Goal: Check status: Check status

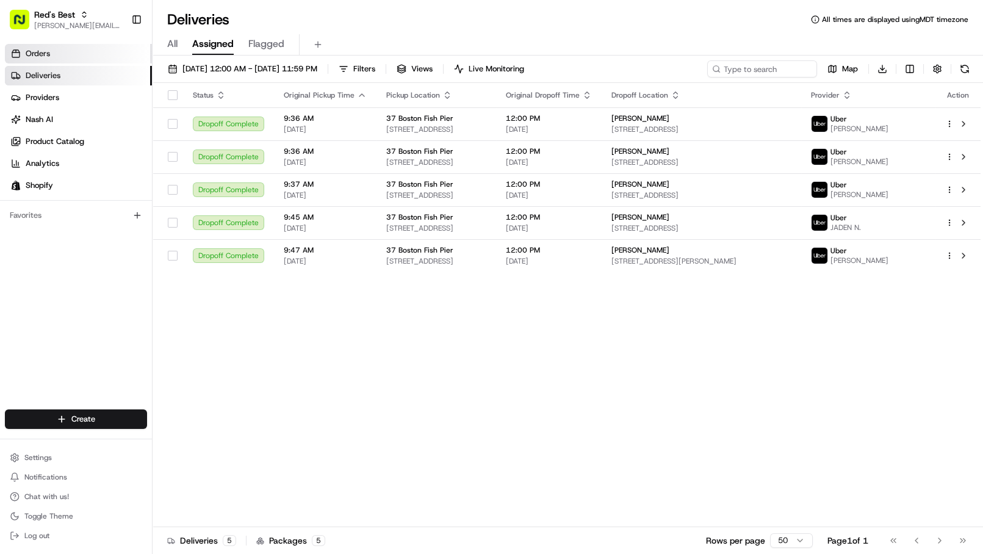
click at [90, 57] on link "Orders" at bounding box center [78, 54] width 147 height 20
click at [56, 9] on span "Red's Best" at bounding box center [54, 15] width 41 height 12
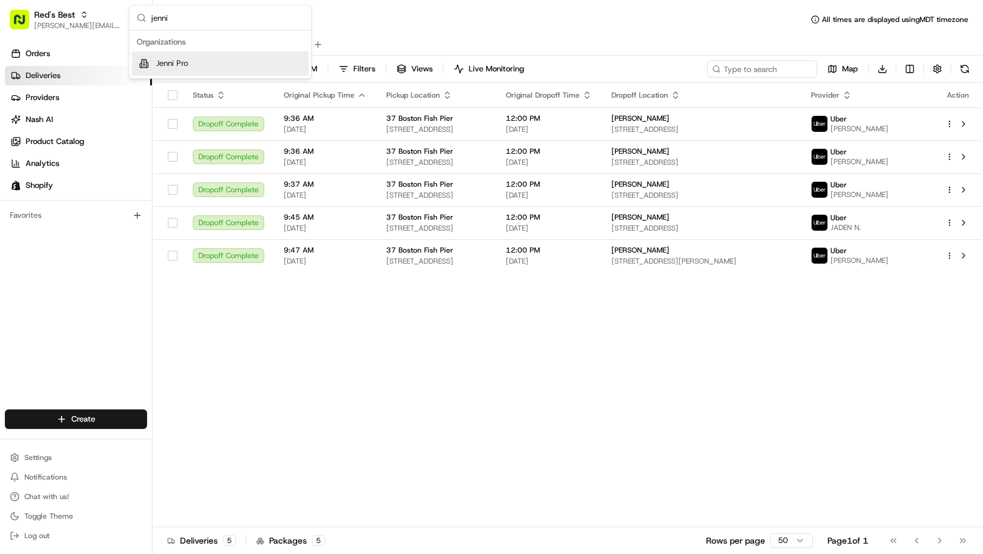
type input "jenni"
click at [157, 59] on span "Jenni Pro" at bounding box center [172, 63] width 32 height 11
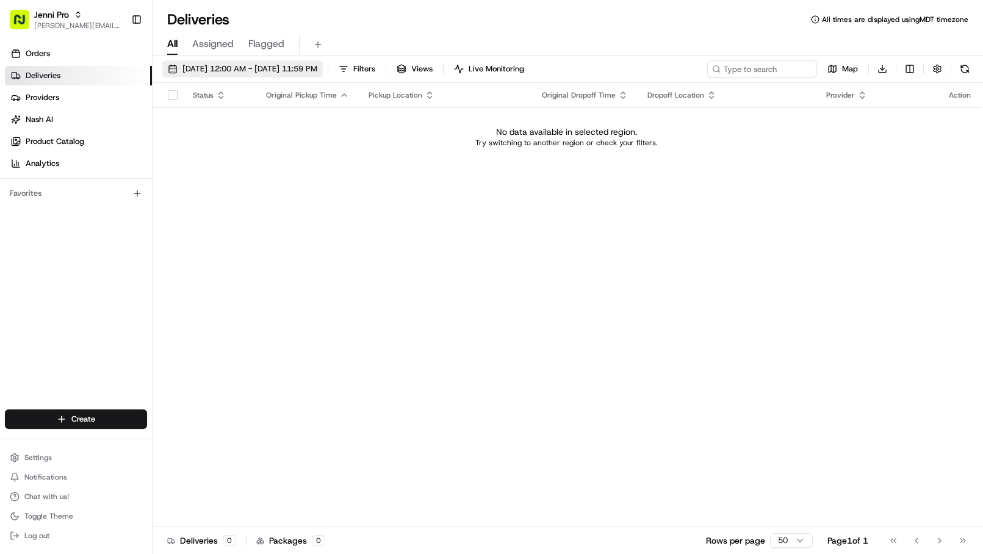
click at [239, 64] on span "[DATE] 12:00 AM - [DATE] 11:59 PM" at bounding box center [249, 68] width 135 height 11
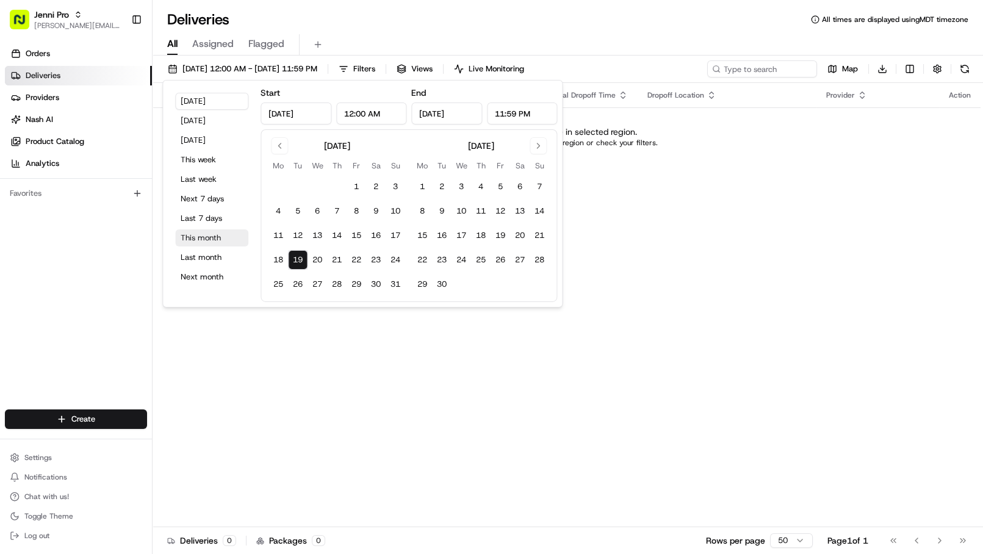
click at [209, 236] on button "This month" at bounding box center [211, 237] width 73 height 17
type input "[DATE]"
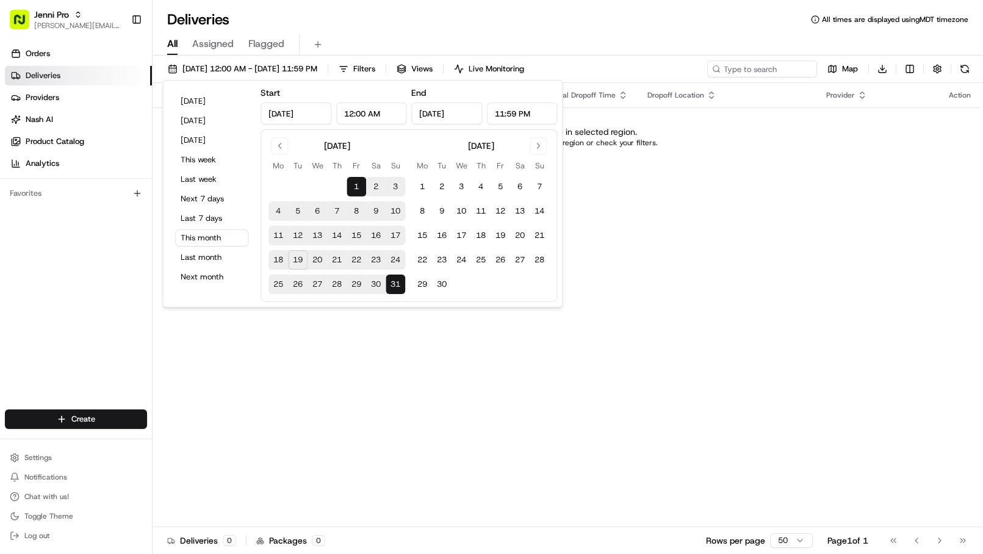
click at [461, 9] on div "Deliveries All times are displayed using MDT timezone All Assigned Flagged [DAT…" at bounding box center [568, 277] width 831 height 554
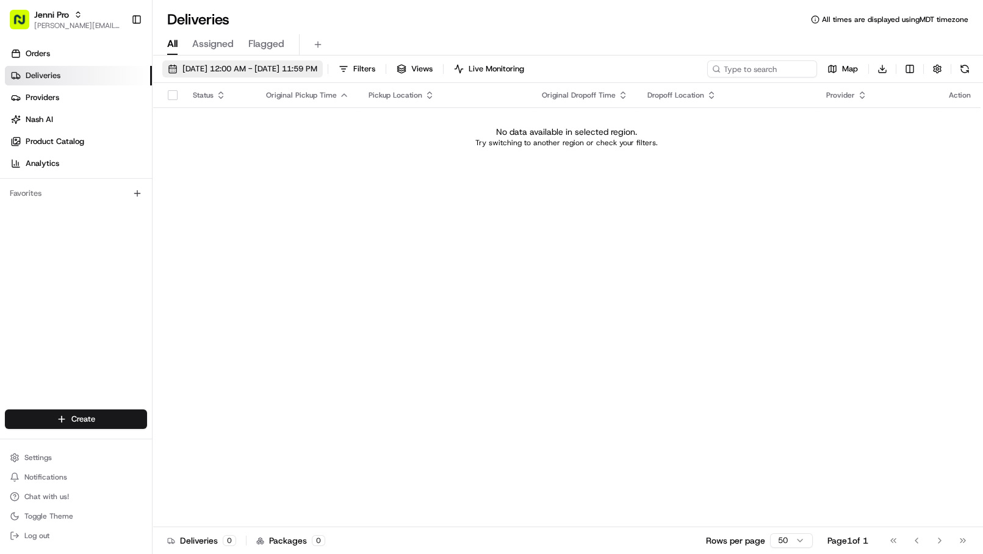
click at [262, 66] on span "[DATE] 12:00 AM - [DATE] 11:59 PM" at bounding box center [249, 68] width 135 height 11
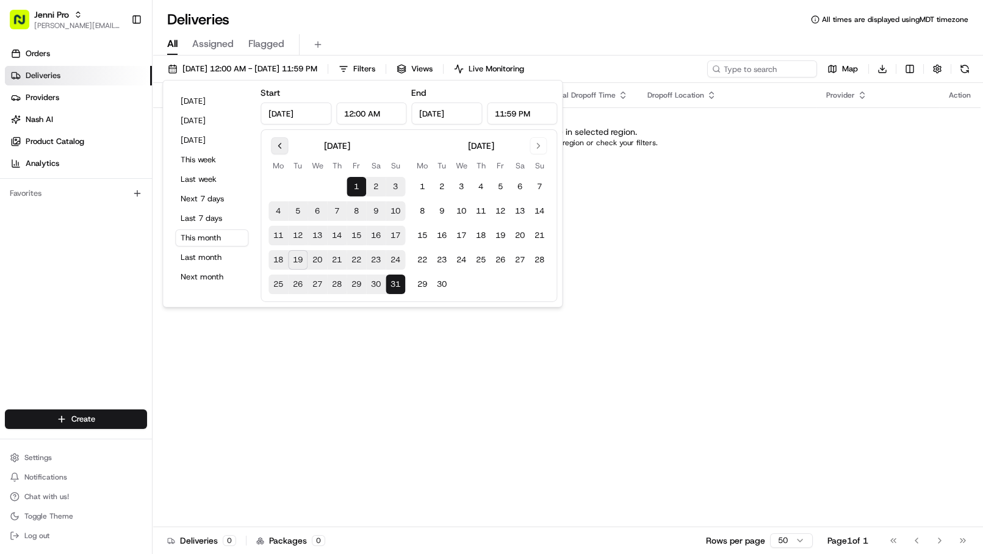
click at [281, 146] on button "Go to previous month" at bounding box center [279, 145] width 17 height 17
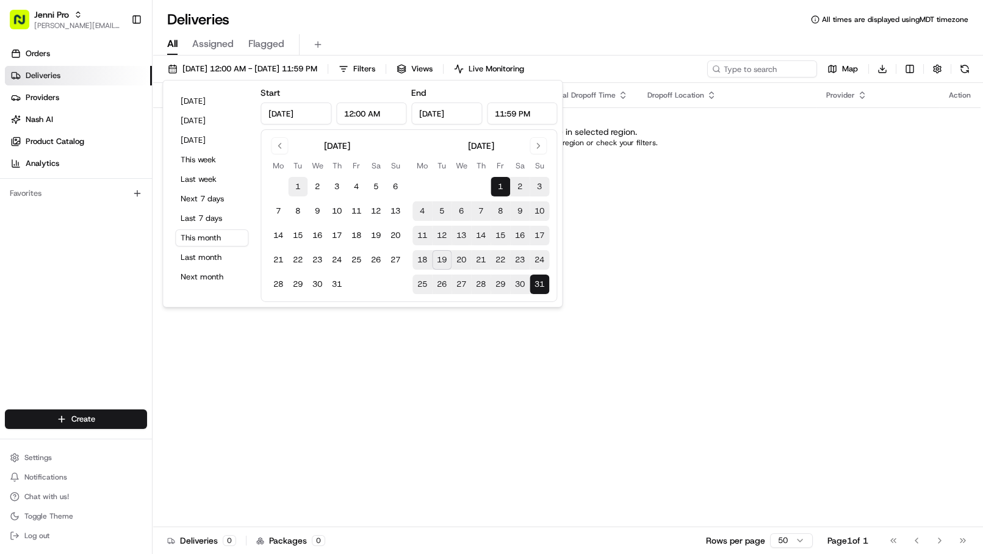
click at [297, 188] on button "1" at bounding box center [298, 187] width 20 height 20
type input "Jul 1, 2025"
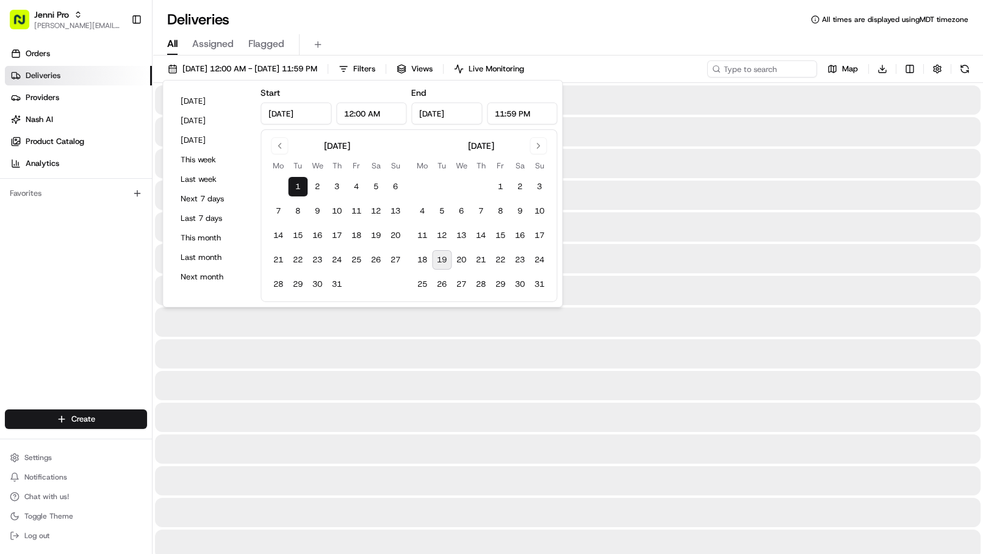
click at [554, 287] on div "July 2025 Mo Tu We Th Fr Sa Su 1 2 3 4 5 6 7 8 9 10 11 12 13 14 15 16 17 18 19 …" at bounding box center [409, 215] width 297 height 173
click at [547, 285] on button "31" at bounding box center [540, 285] width 20 height 20
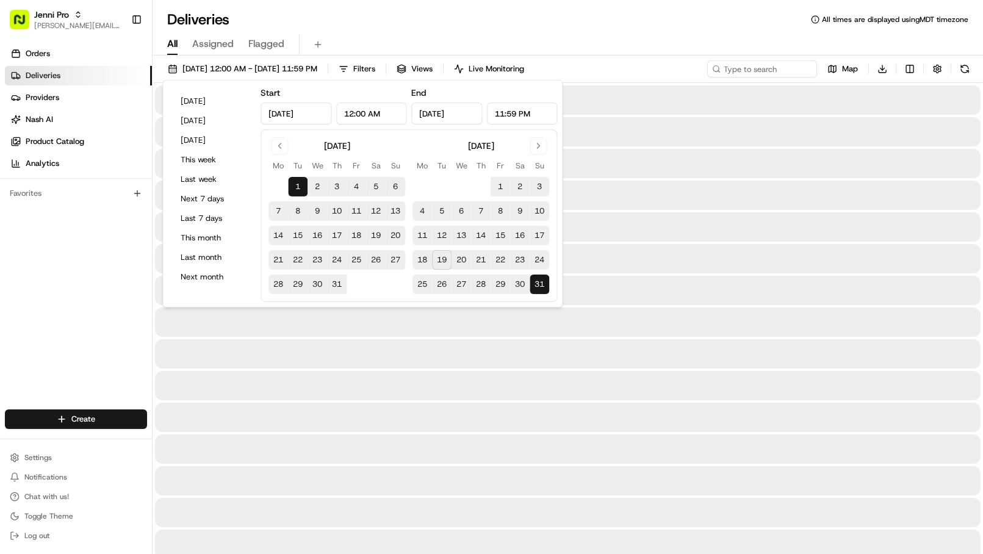
type input "Aug 31, 2025"
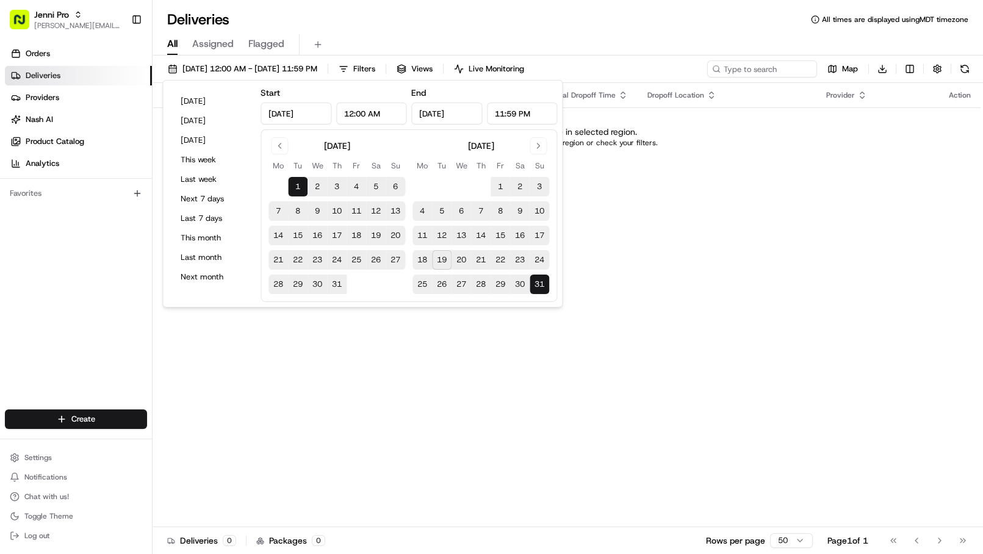
click at [637, 5] on div "Deliveries All times are displayed using MDT timezone All Assigned Flagged 07/0…" at bounding box center [568, 277] width 831 height 554
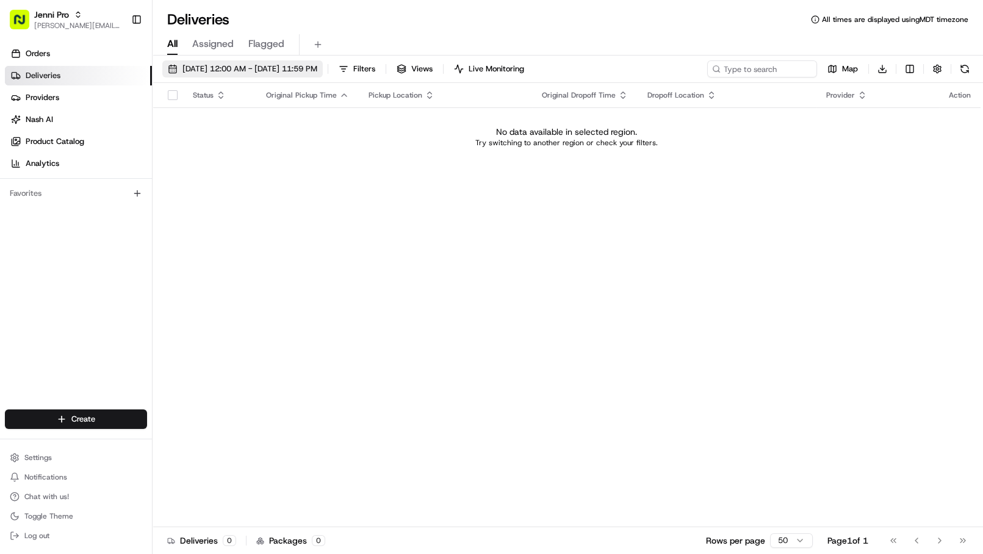
click at [315, 68] on span "07/01/2025 12:00 AM - 08/31/2025 11:59 PM" at bounding box center [249, 68] width 135 height 11
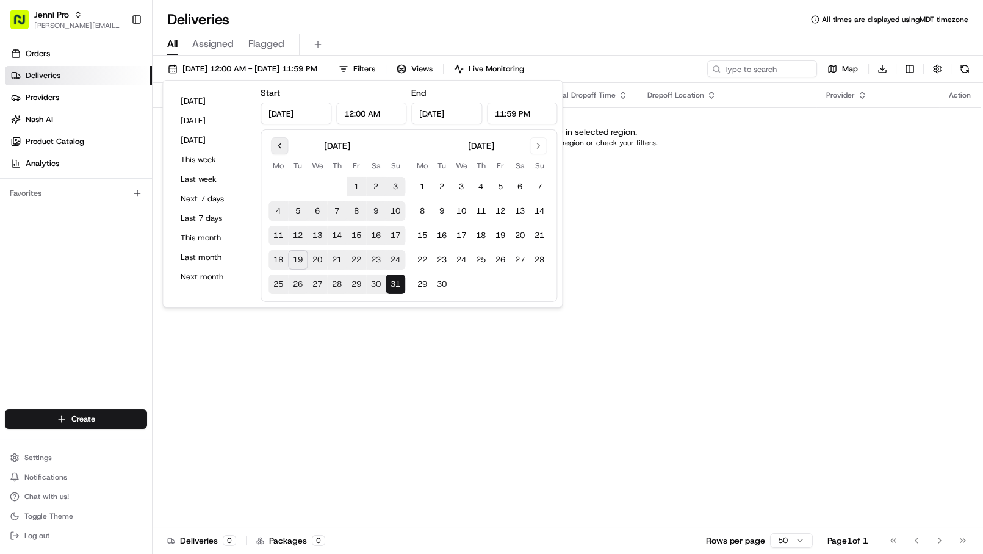
click at [278, 146] on button "Go to previous month" at bounding box center [279, 145] width 17 height 17
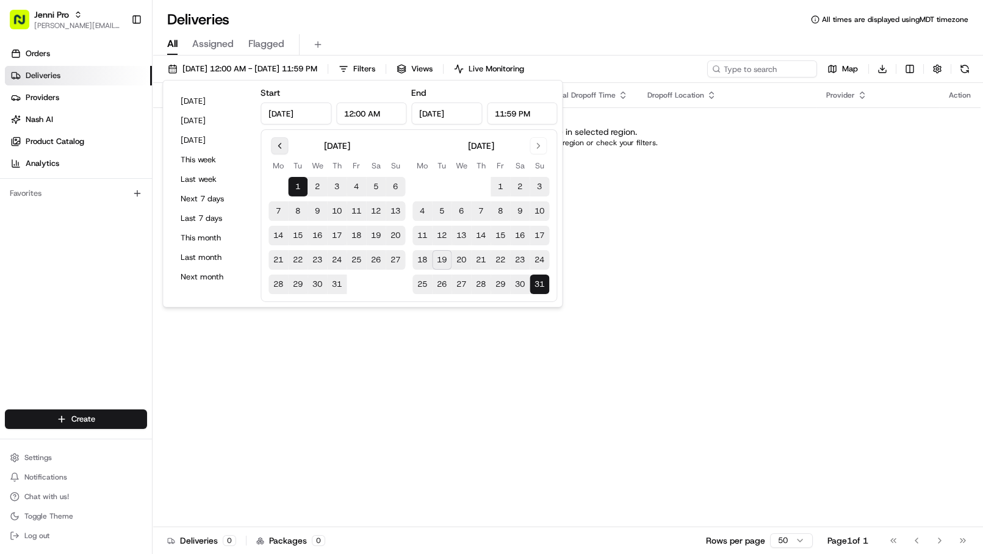
click at [275, 147] on button "Go to previous month" at bounding box center [279, 145] width 17 height 17
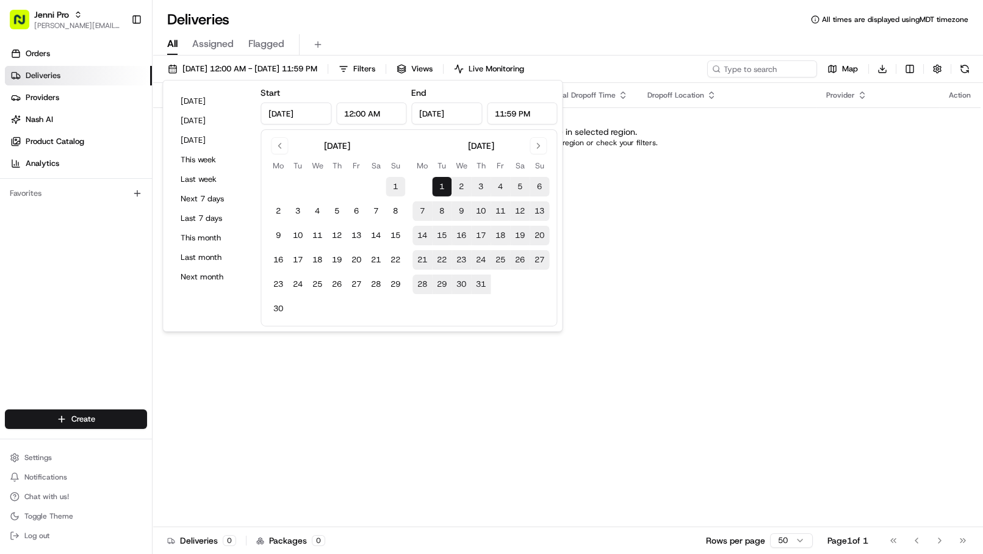
click at [395, 187] on button "1" at bounding box center [396, 187] width 20 height 20
type input "Jun 1, 2025"
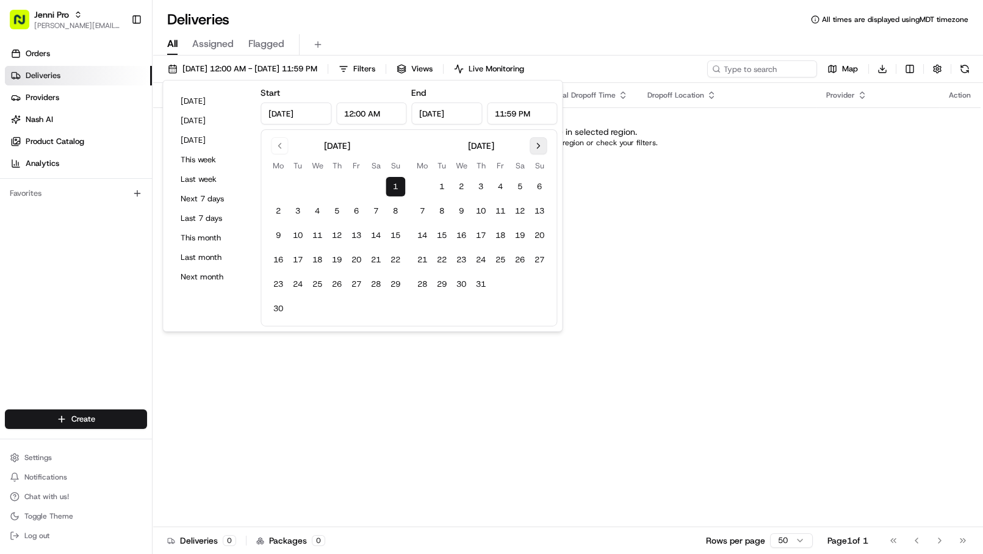
click at [533, 143] on button "Go to next month" at bounding box center [538, 145] width 17 height 17
click at [540, 284] on button "31" at bounding box center [540, 285] width 20 height 20
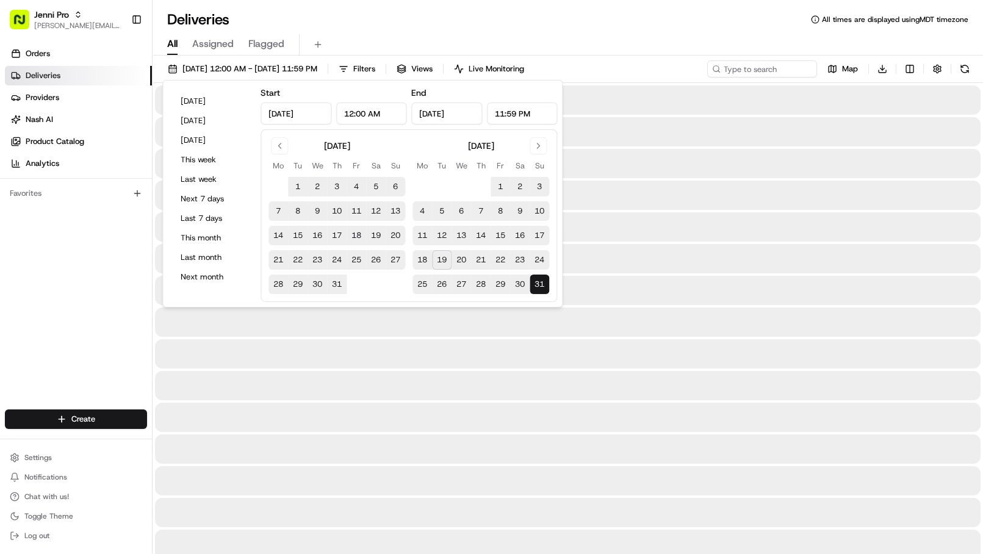
type input "Aug 31, 2025"
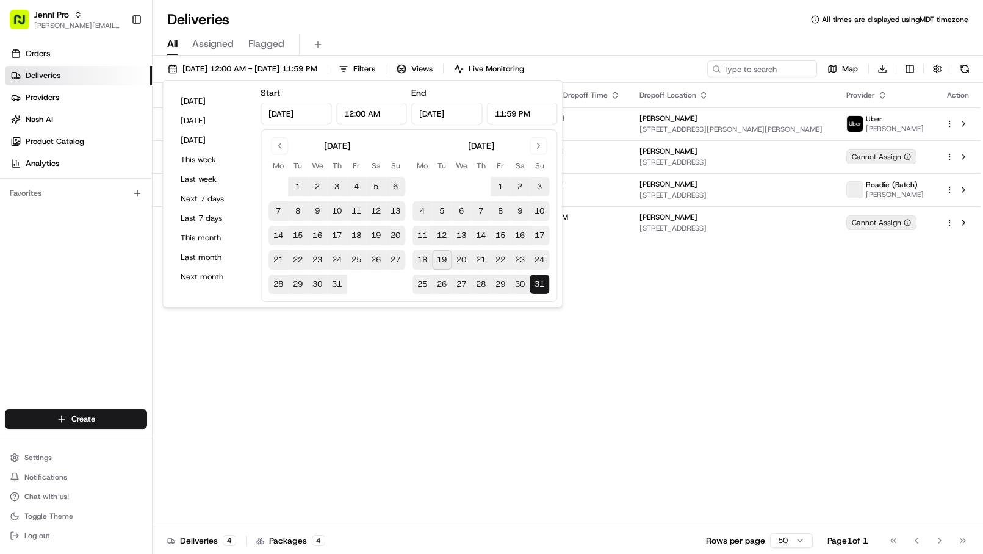
click at [607, 17] on div "Deliveries All times are displayed using MDT timezone" at bounding box center [568, 20] width 831 height 20
